Goal: Task Accomplishment & Management: Manage account settings

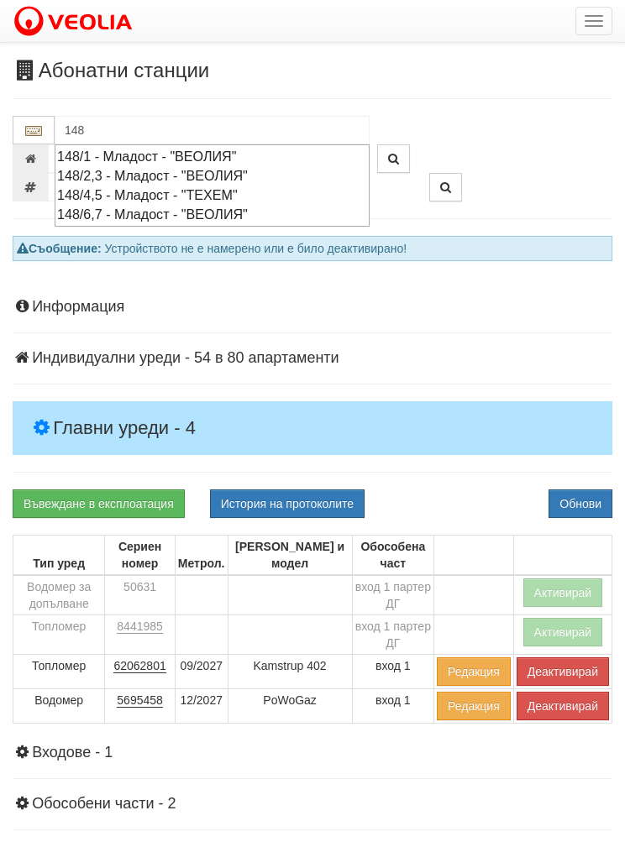
click at [160, 152] on div "148/1 - Младост - "ВЕОЛИЯ"" at bounding box center [212, 156] width 310 height 19
type input "148/1 - Младост - "ВЕОЛИЯ""
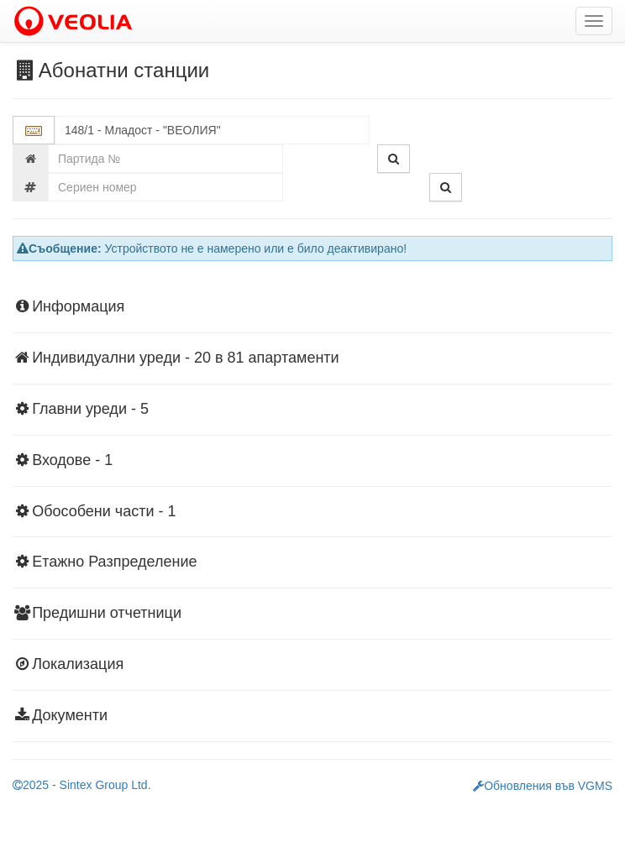
click at [267, 347] on div "Информация Параметри Брой Апартаменти: 81 Ползватели 08/2025 17 % 0 % 96" at bounding box center [313, 510] width 600 height 464
click at [226, 346] on div "Информация Параметри Брой Апартаменти: 81 Ползватели 08/2025 17 % 0 % 96" at bounding box center [313, 510] width 600 height 464
click at [78, 346] on div "Информация Параметри Брой Апартаменти: 81 Ползватели 08/2025 17 % 0 % 96" at bounding box center [313, 510] width 600 height 464
click at [67, 370] on div "Информация Параметри Брой Апартаменти: 81 Ползватели 08/2025 17 % 0 % 96" at bounding box center [313, 510] width 600 height 464
click at [225, 372] on div "Информация Параметри Брой Апартаменти: 81 Ползватели 08/2025 17 % 0 % 96" at bounding box center [313, 510] width 600 height 464
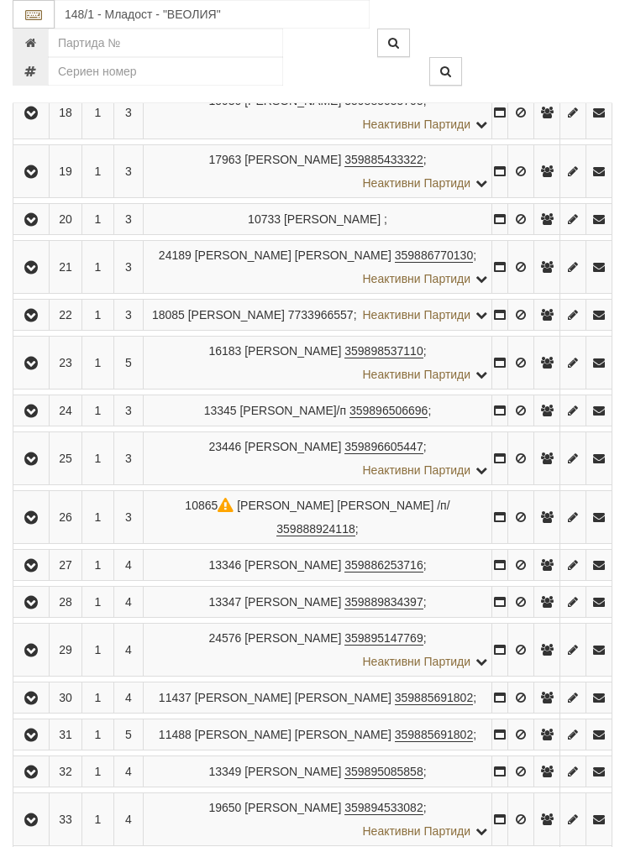
scroll to position [1248, 0]
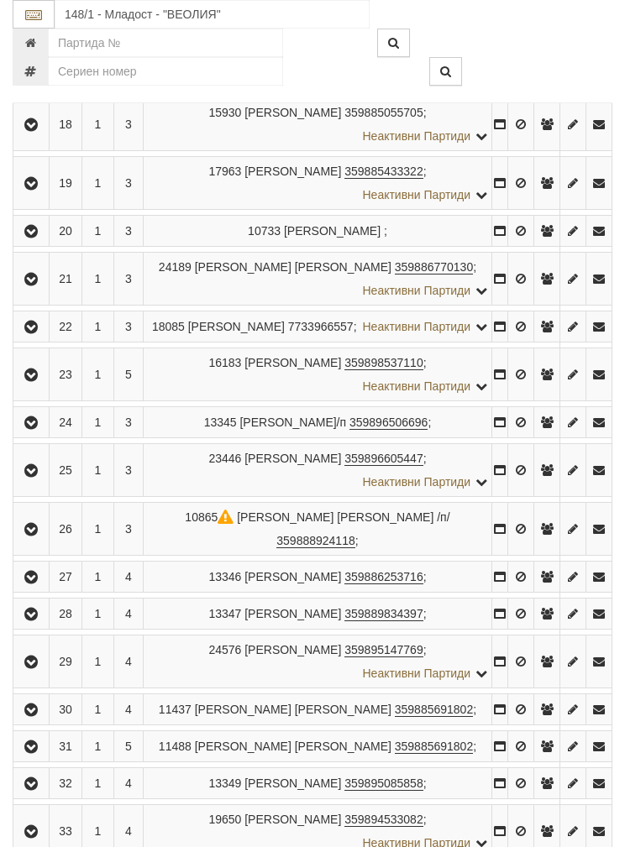
click at [27, 477] on icon "button" at bounding box center [31, 471] width 20 height 12
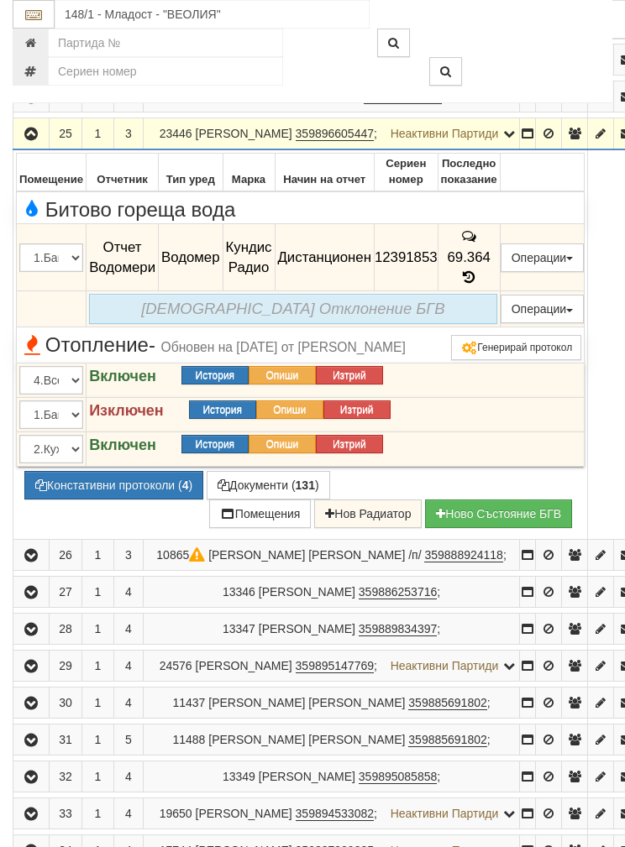
click at [559, 272] on button "Операции" at bounding box center [543, 258] width 84 height 29
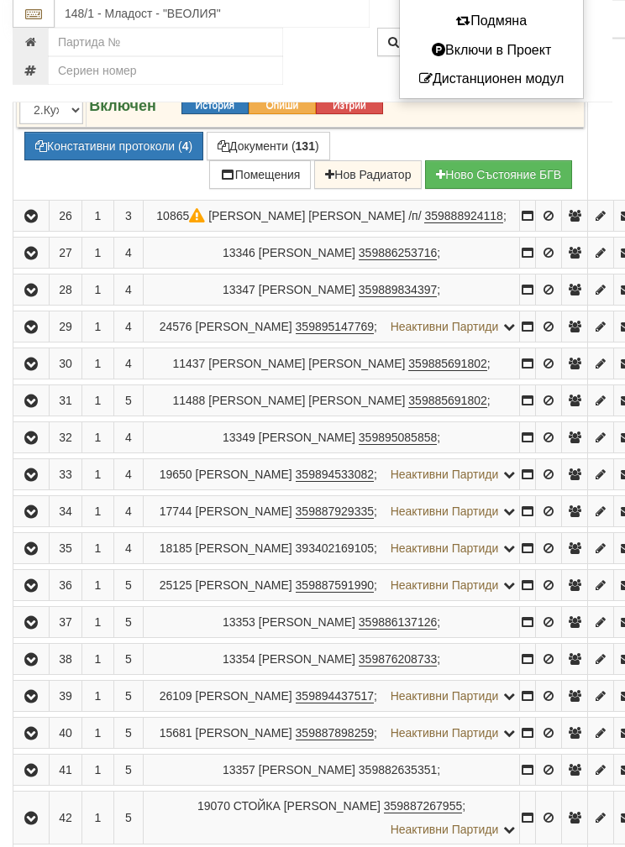
scroll to position [1588, 0]
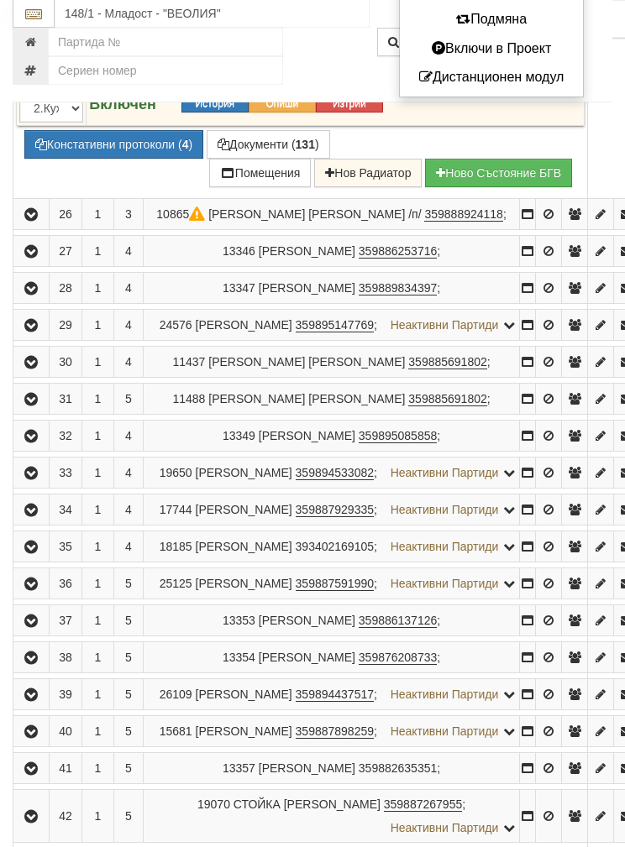
click at [282, 343] on div at bounding box center [312, 423] width 625 height 847
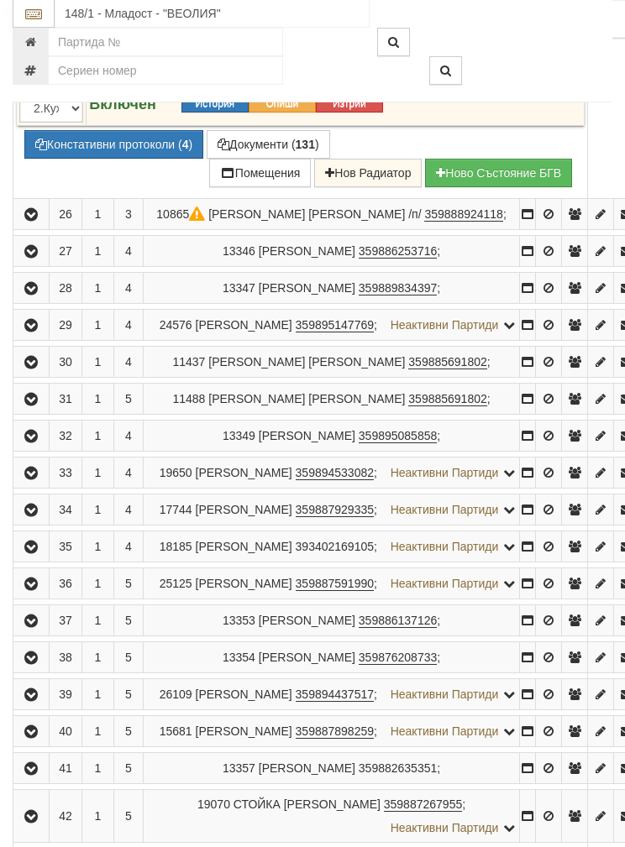
scroll to position [1589, 0]
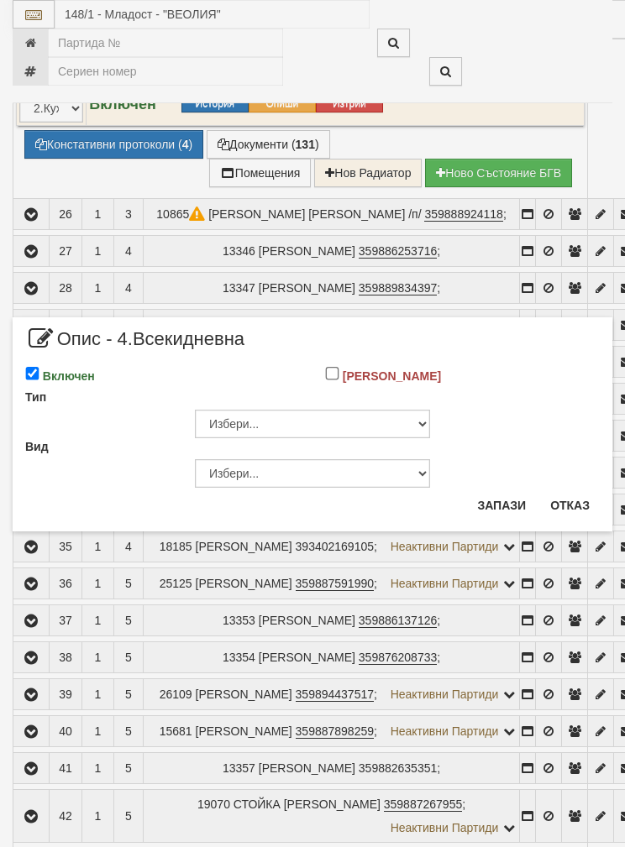
click at [34, 367] on input "Включен" at bounding box center [32, 374] width 14 height 14
checkbox input "false"
click at [490, 501] on button "Запази" at bounding box center [501, 505] width 69 height 27
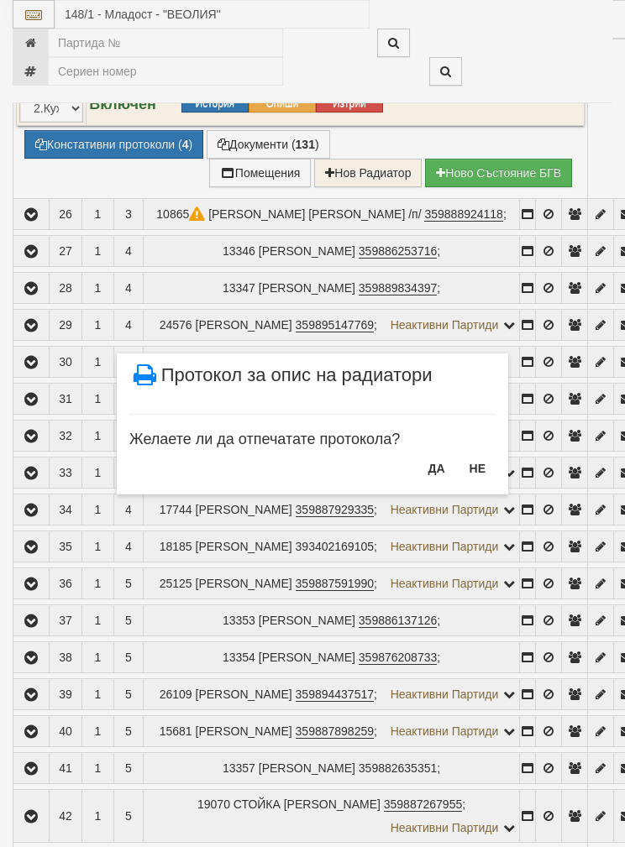
click at [474, 460] on button "НЕ" at bounding box center [477, 468] width 36 height 27
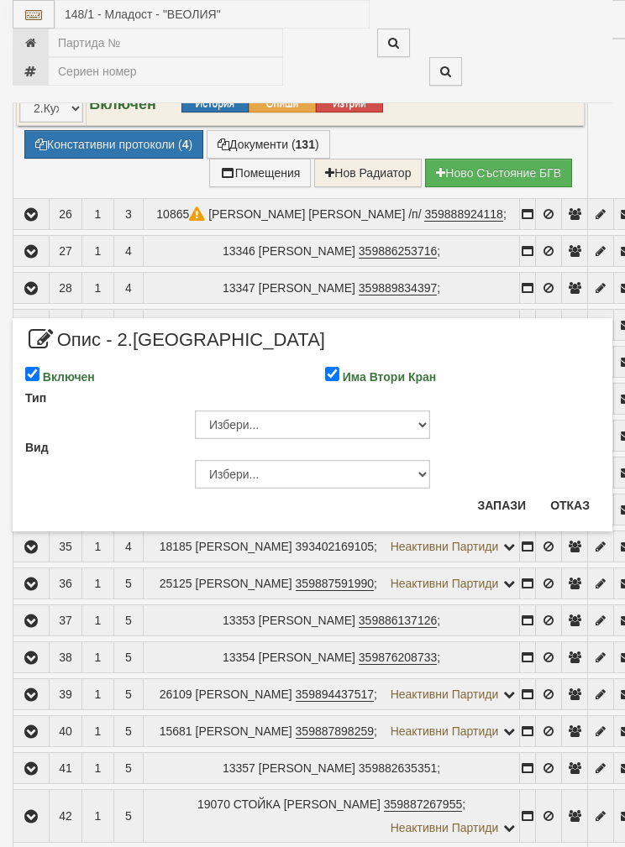
click at [20, 362] on div "Подмяна" at bounding box center [25, 362] width 25 height 1
click at [36, 368] on input "Включен" at bounding box center [32, 374] width 14 height 14
checkbox input "false"
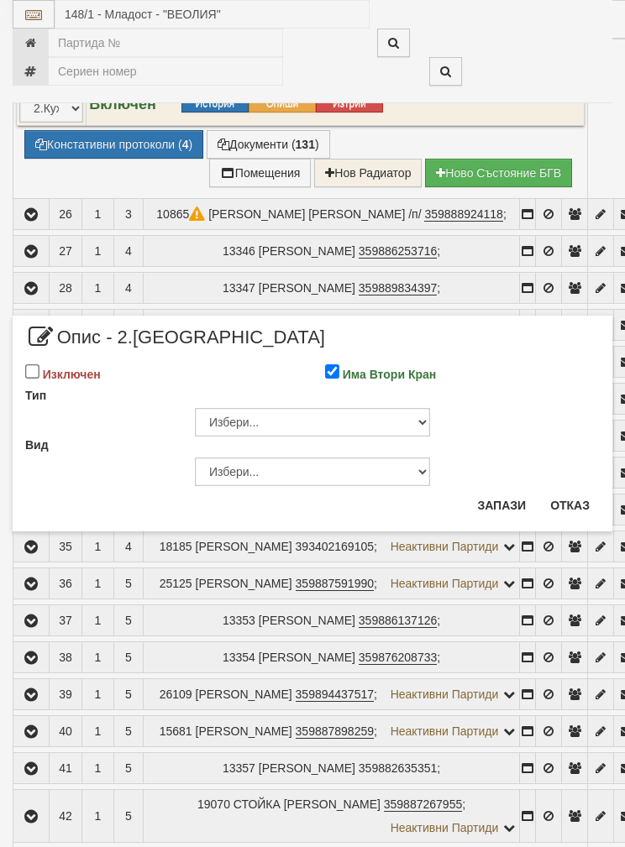
click at [491, 501] on button "Запази" at bounding box center [501, 505] width 69 height 27
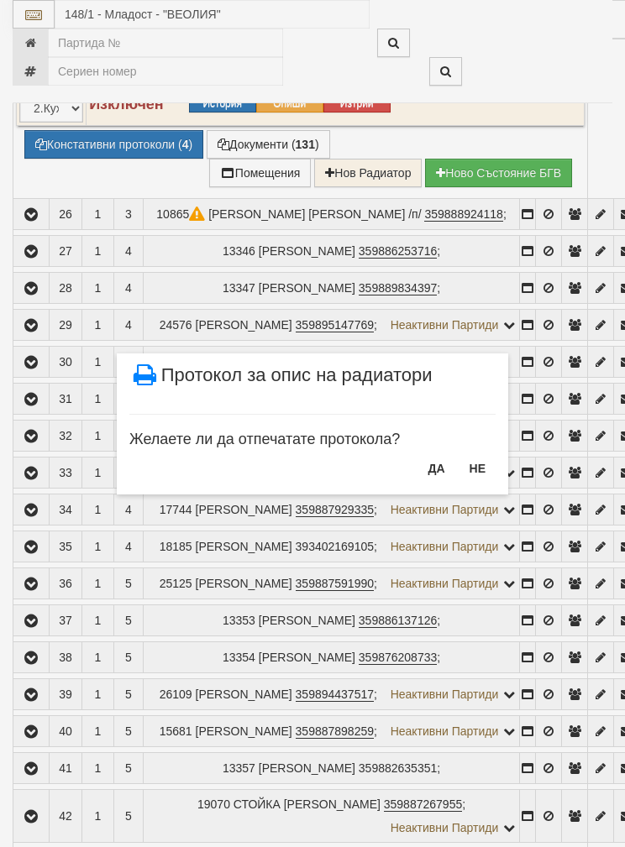
click at [469, 464] on button "НЕ" at bounding box center [477, 468] width 36 height 27
